Goal: Obtain resource: Obtain resource

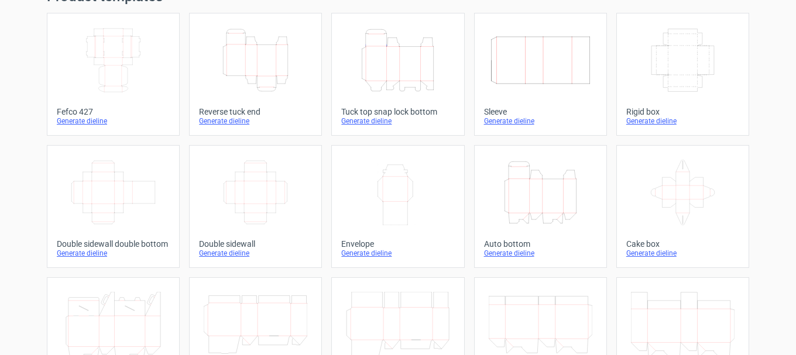
scroll to position [32, 0]
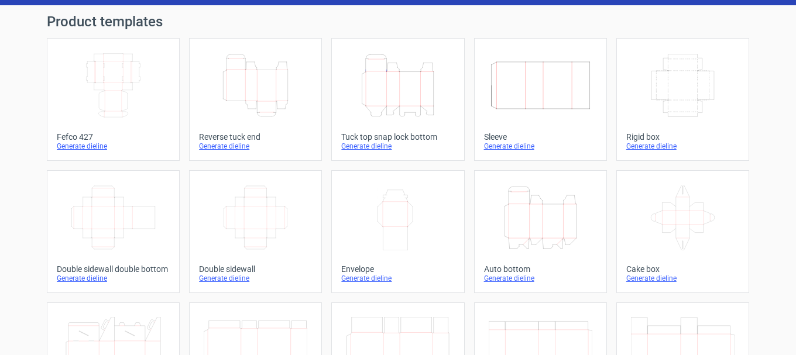
click at [90, 145] on div "Generate dieline" at bounding box center [113, 146] width 113 height 9
